Goal: Information Seeking & Learning: Understand process/instructions

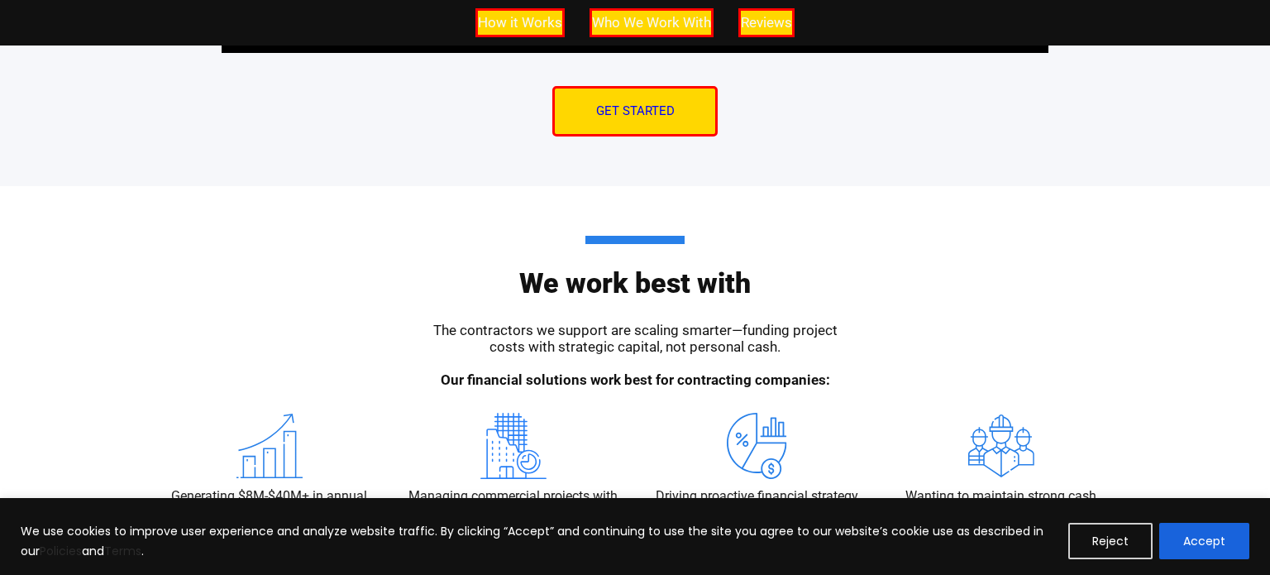
scroll to position [1549, 0]
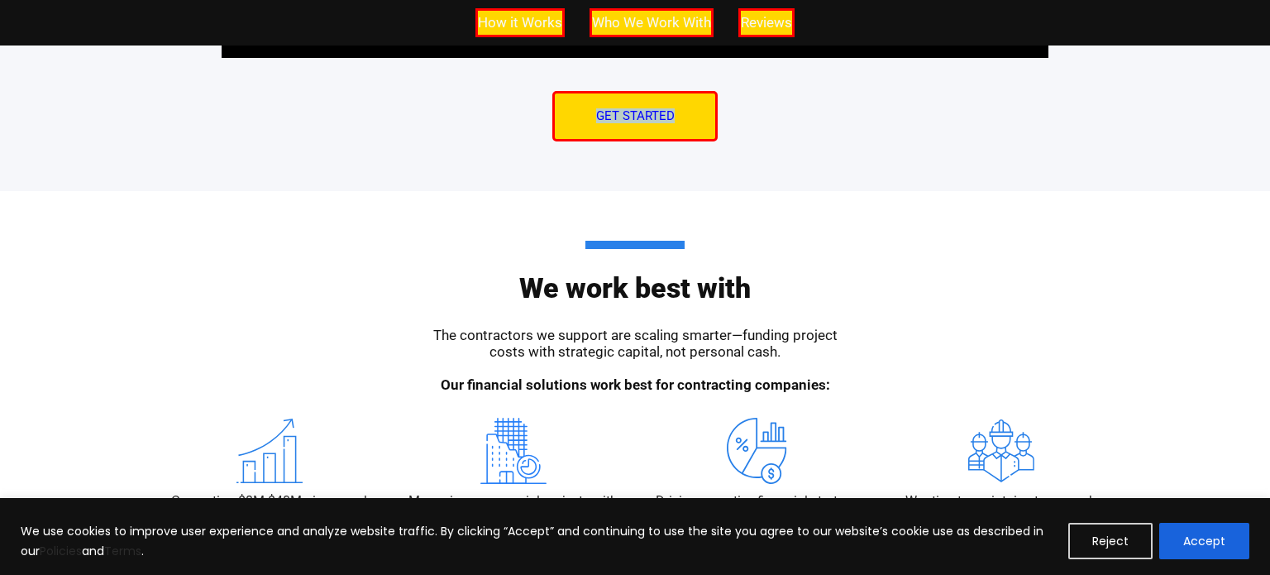
click at [604, 93] on link "Get Started" at bounding box center [634, 116] width 165 height 50
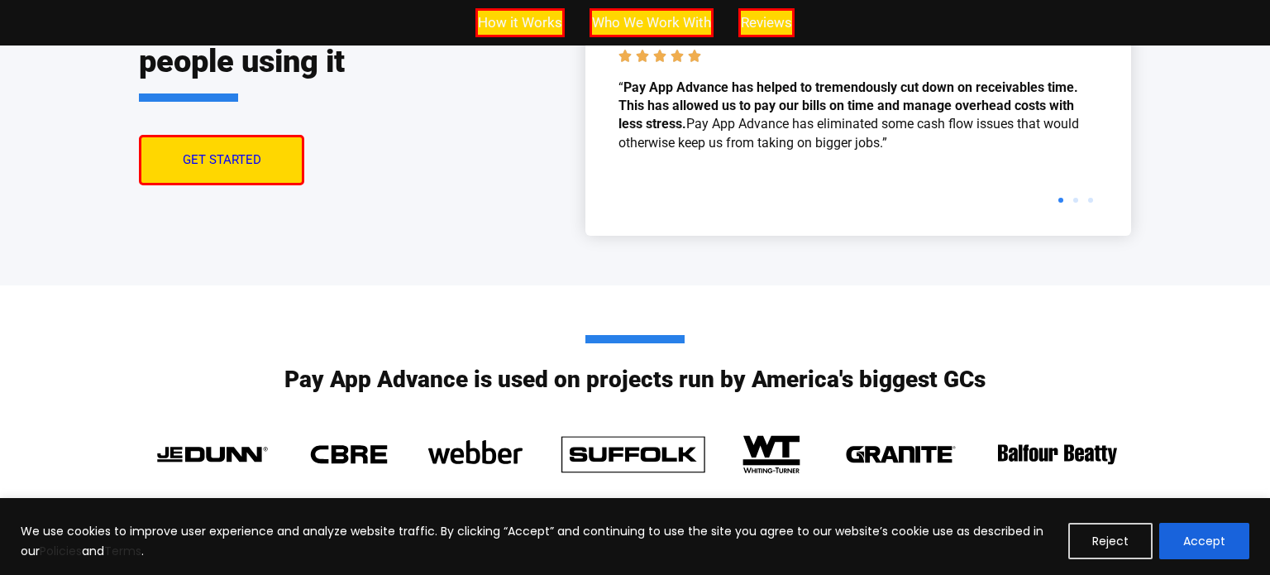
scroll to position [3856, 0]
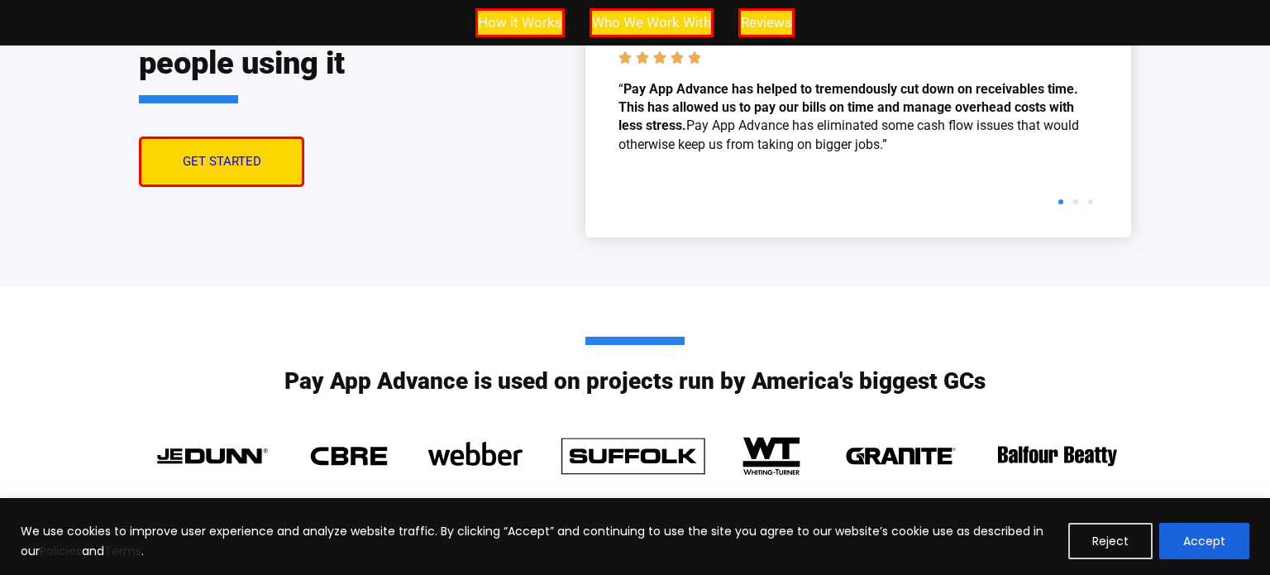
click at [274, 161] on link "Get Started" at bounding box center [221, 161] width 165 height 50
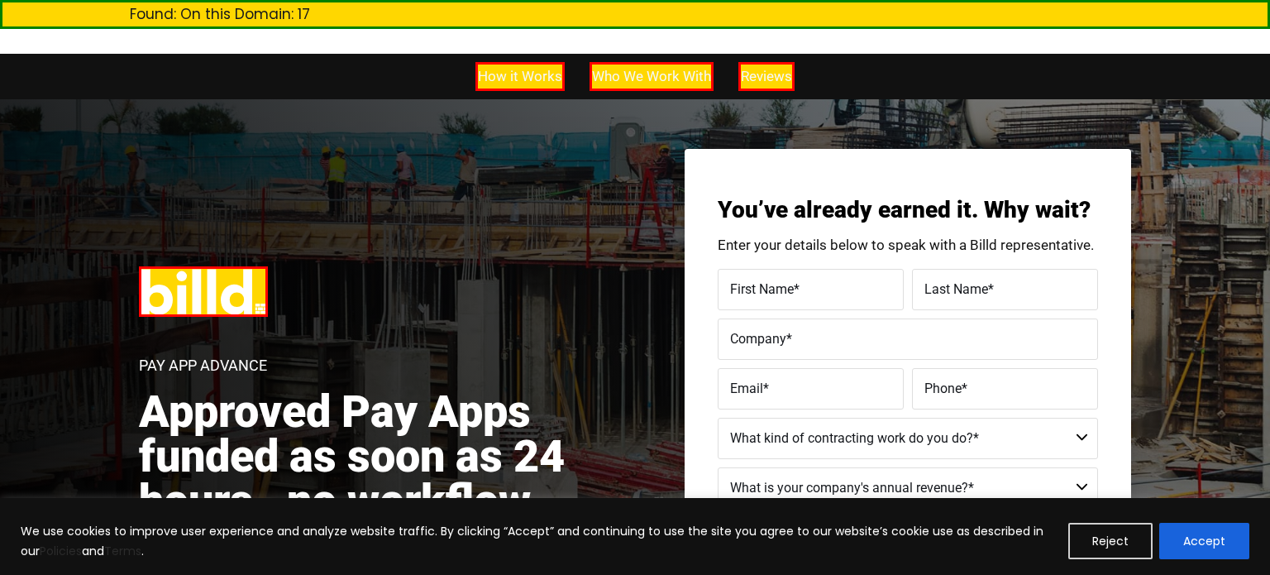
click at [379, 230] on div "Pay App Advance Approved Pay Apps funded as soon as 24 hours—no workflow change…" at bounding box center [635, 463] width 1270 height 729
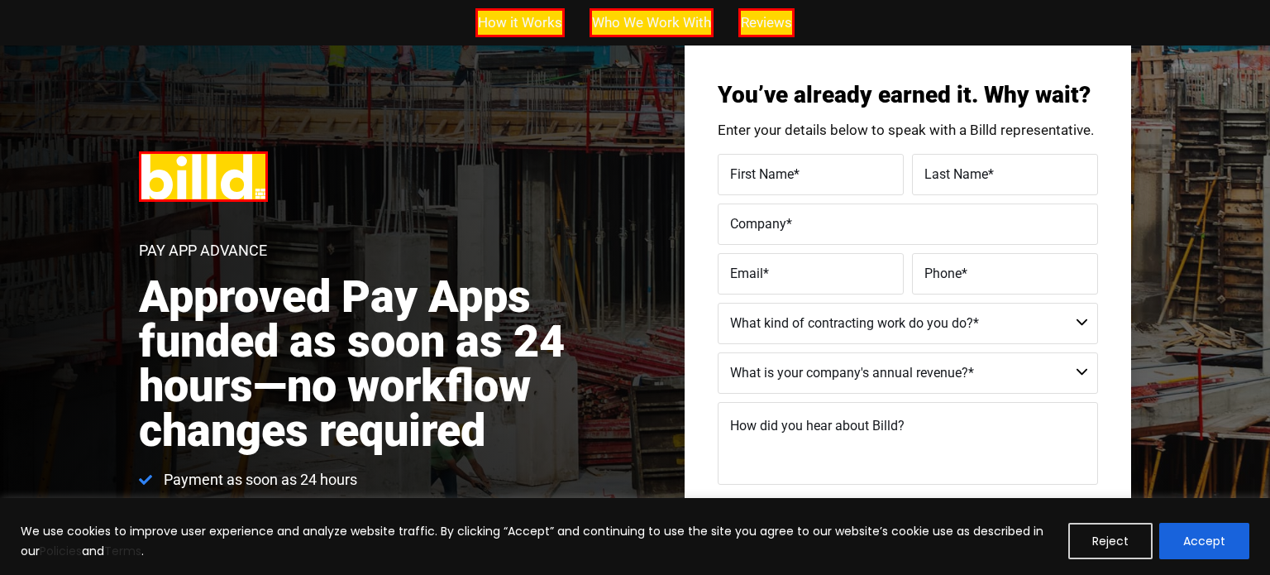
scroll to position [116, 0]
